Goal: Navigation & Orientation: Find specific page/section

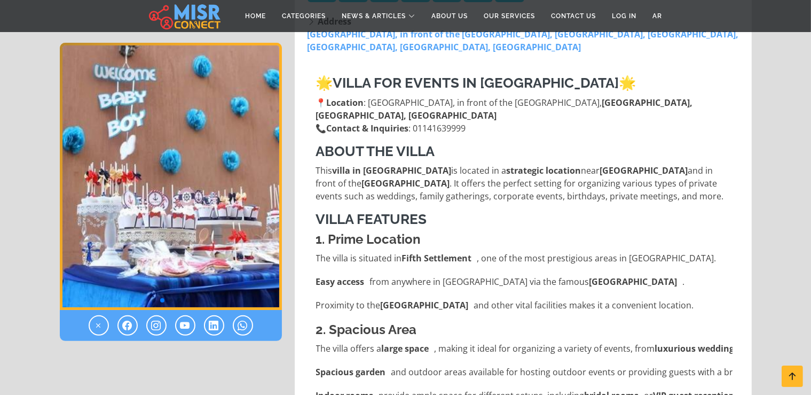
scroll to position [282, 0]
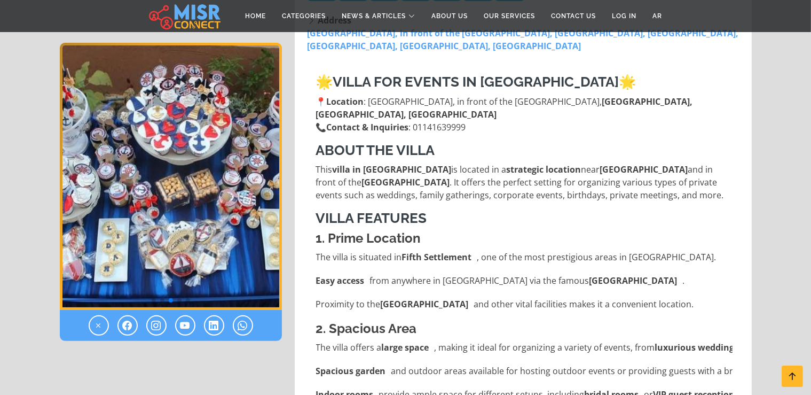
click at [65, 171] on img "3 / 5" at bounding box center [171, 176] width 222 height 267
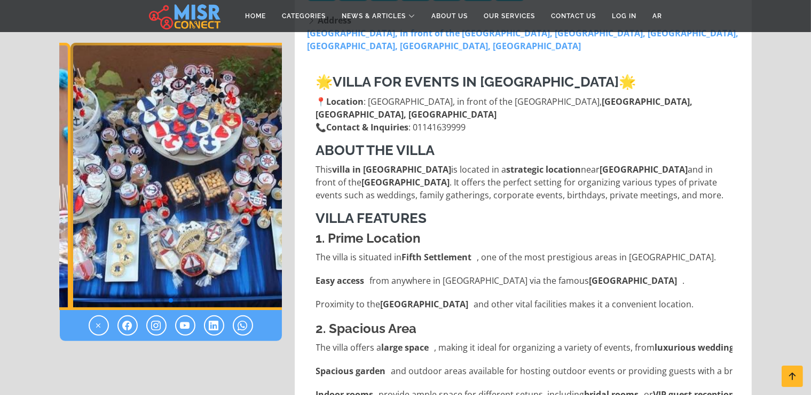
click at [296, 237] on div "Phone: [PHONE_NUMBER] Website: Opens at: 12:00 Closes at: 00:00 [DATE]" at bounding box center [405, 379] width 705 height 923
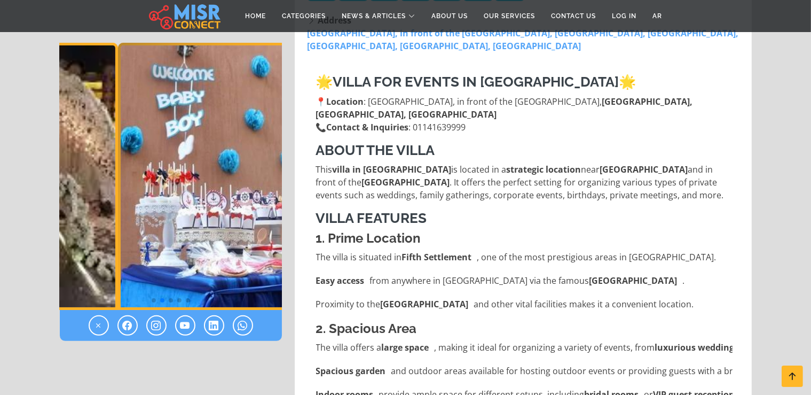
click at [247, 249] on img "2 / 5" at bounding box center [228, 176] width 222 height 267
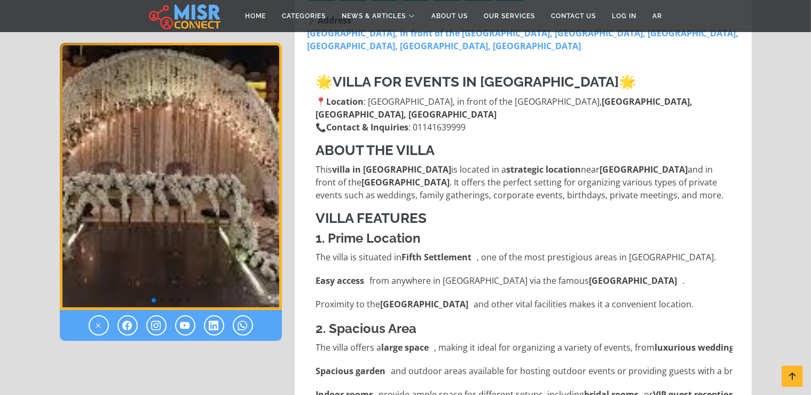
click at [264, 247] on img "1 / 5" at bounding box center [171, 176] width 222 height 267
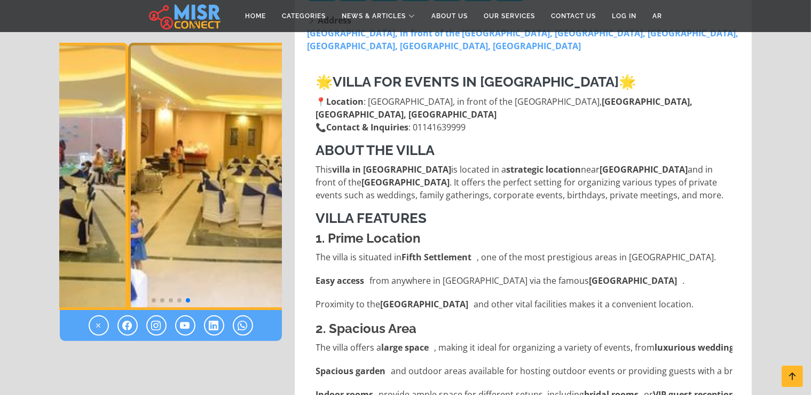
click at [273, 242] on img "5 / 5" at bounding box center [239, 176] width 222 height 267
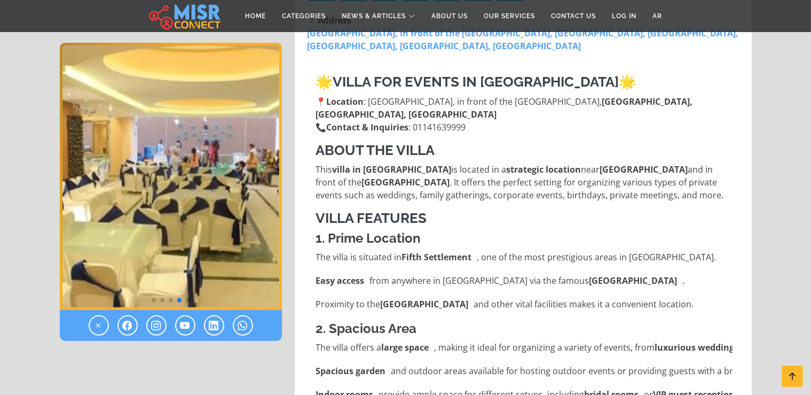
click at [294, 254] on div "Phone: [PHONE_NUMBER] Website: Opens at: 12:00 Closes at: 00:00 Working Days [D…" at bounding box center [523, 379] width 470 height 923
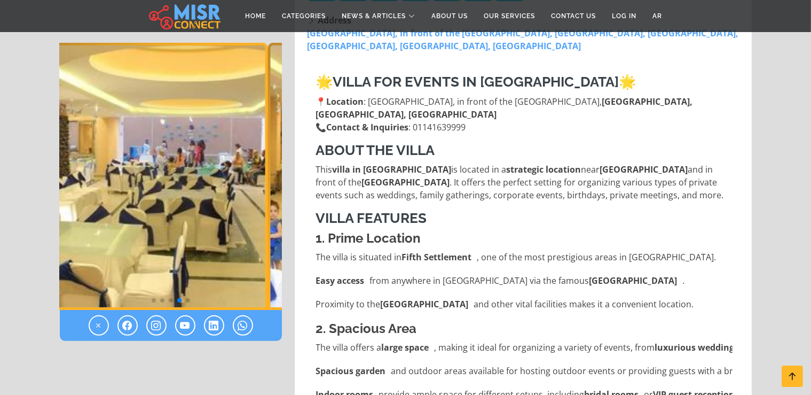
click at [148, 221] on img "4 / 5" at bounding box center [156, 176] width 222 height 267
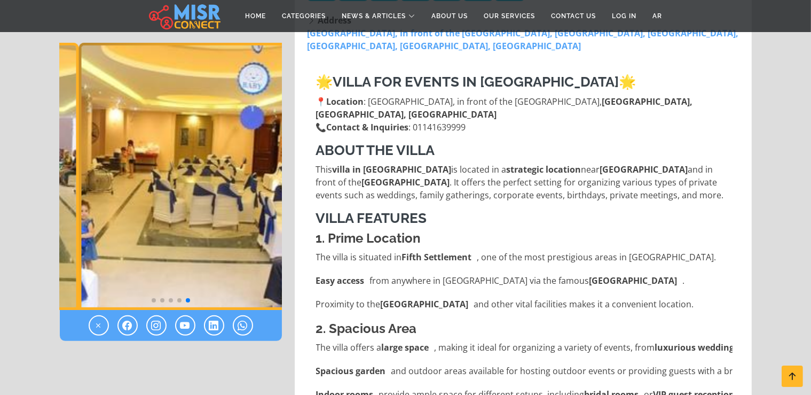
click at [143, 236] on img "5 / 5" at bounding box center [189, 176] width 222 height 267
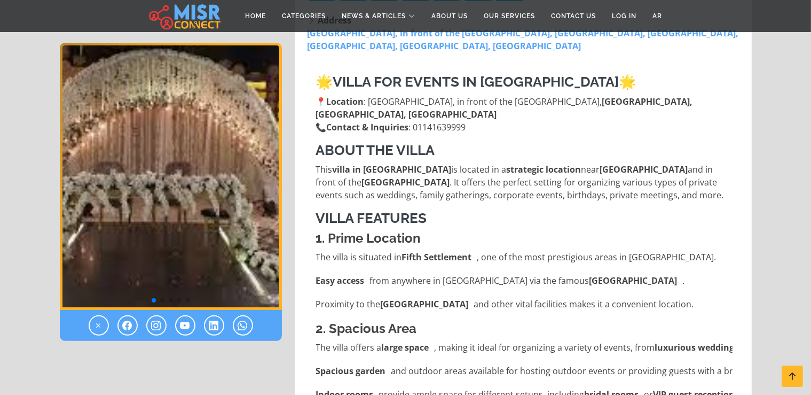
click at [181, 251] on img "1 / 5" at bounding box center [171, 176] width 222 height 267
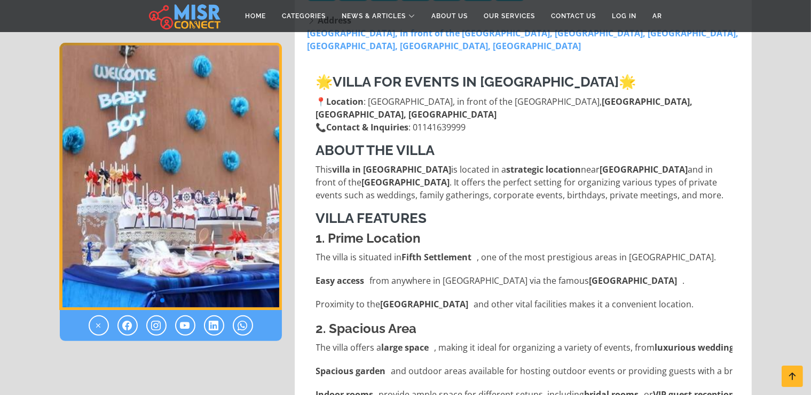
click at [175, 255] on img "2 / 5" at bounding box center [171, 176] width 222 height 267
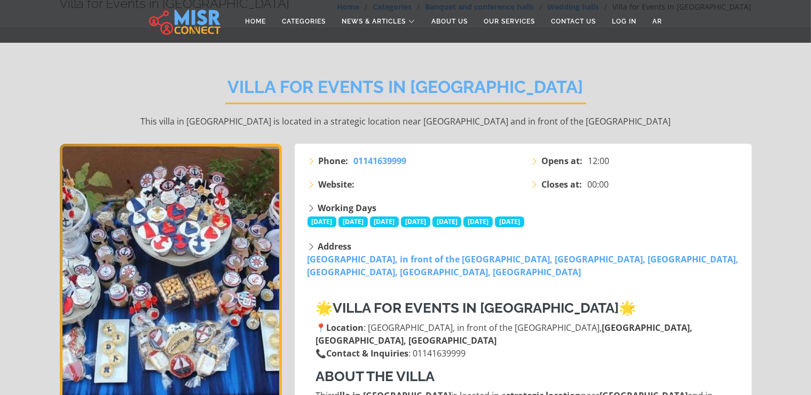
scroll to position [0, 0]
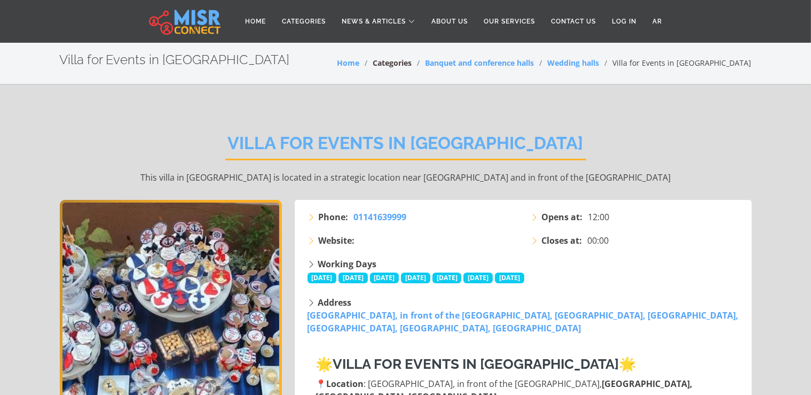
click at [412, 64] on link "Categories" at bounding box center [392, 63] width 39 height 10
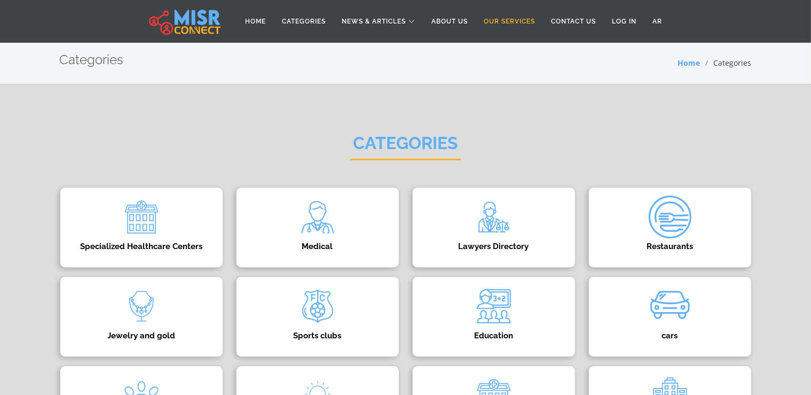
click at [518, 22] on link "Our Services" at bounding box center [509, 21] width 67 height 20
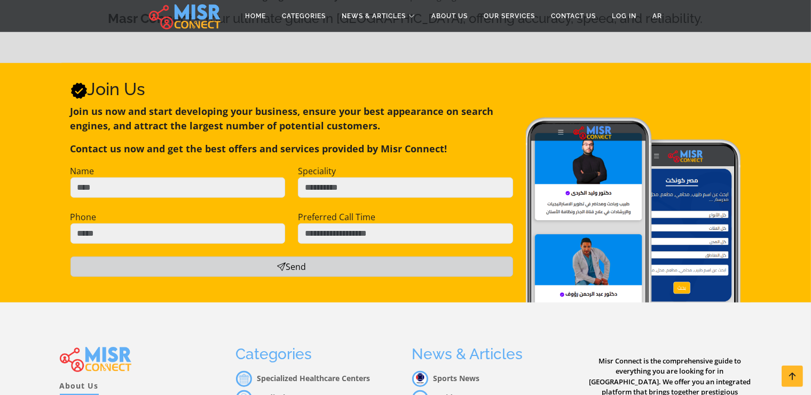
scroll to position [902, 0]
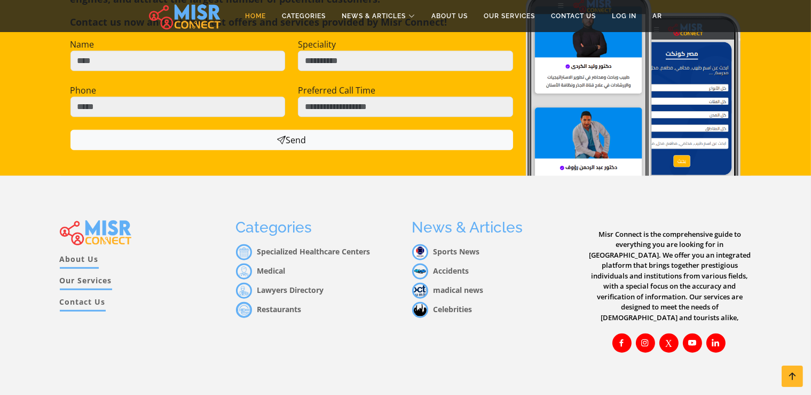
click at [252, 12] on link "Home" at bounding box center [255, 16] width 37 height 20
